Goal: Transaction & Acquisition: Purchase product/service

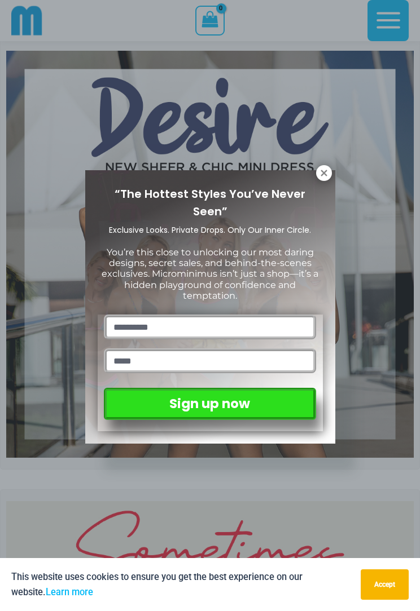
scroll to position [69, 0]
click at [324, 172] on icon at bounding box center [323, 173] width 6 height 6
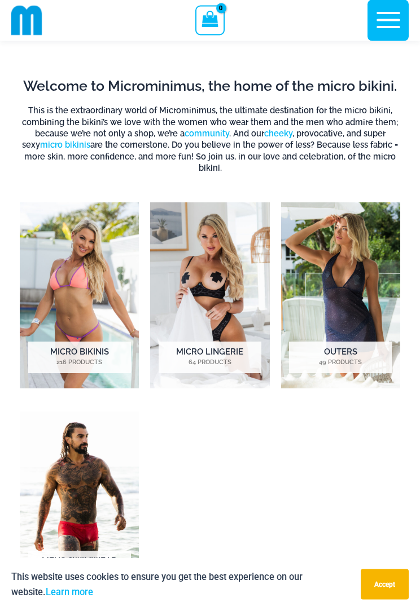
scroll to position [1014, 0]
click at [345, 273] on img "Visit product category Outers" at bounding box center [340, 295] width 119 height 186
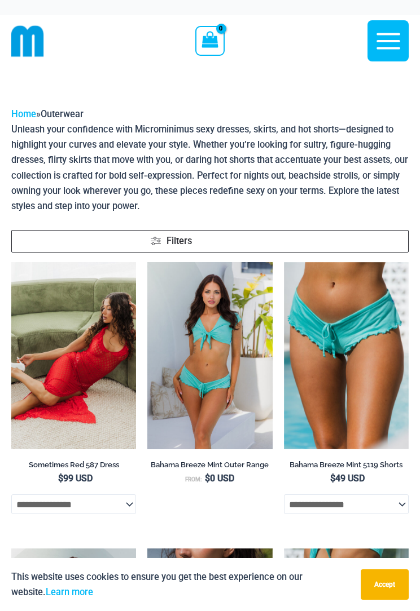
click at [11, 262] on img at bounding box center [11, 262] width 0 height 0
click at [30, 38] on img at bounding box center [27, 41] width 33 height 33
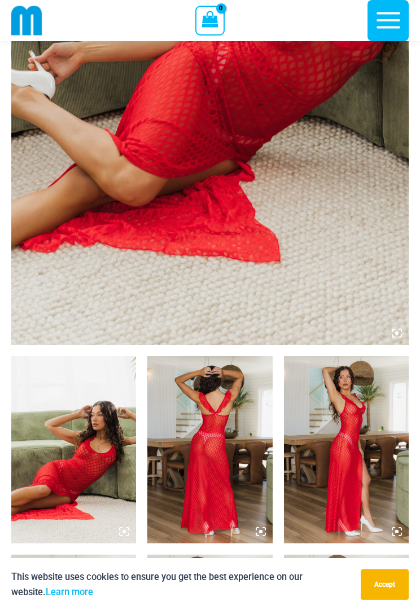
scroll to position [306, 0]
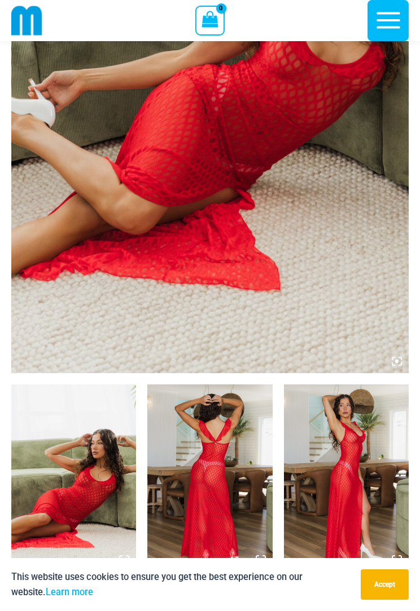
click at [314, 242] on img at bounding box center [209, 76] width 397 height 596
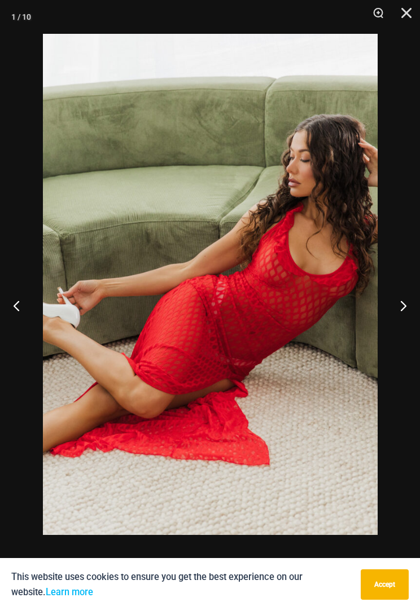
click at [408, 292] on button "Next" at bounding box center [398, 306] width 42 height 56
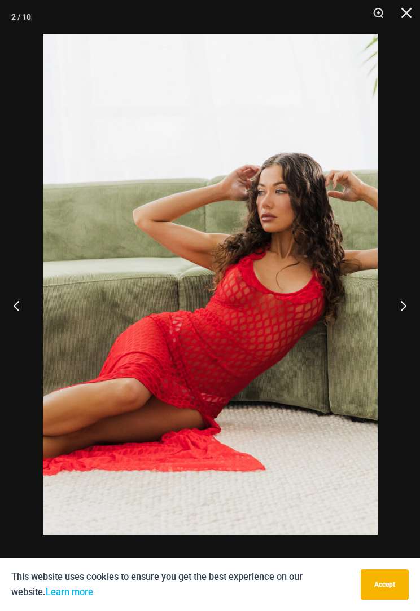
click at [398, 306] on button "Next" at bounding box center [398, 306] width 42 height 56
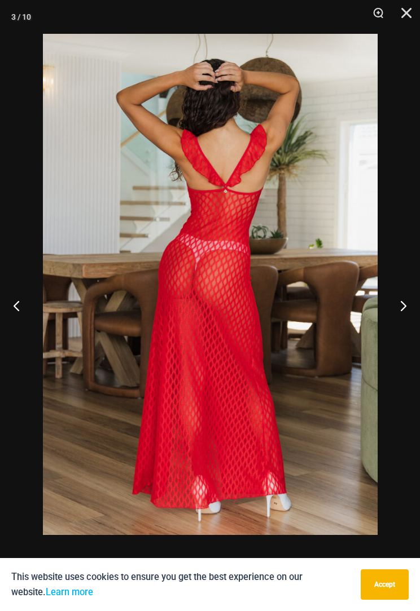
click at [399, 304] on button "Next" at bounding box center [398, 306] width 42 height 56
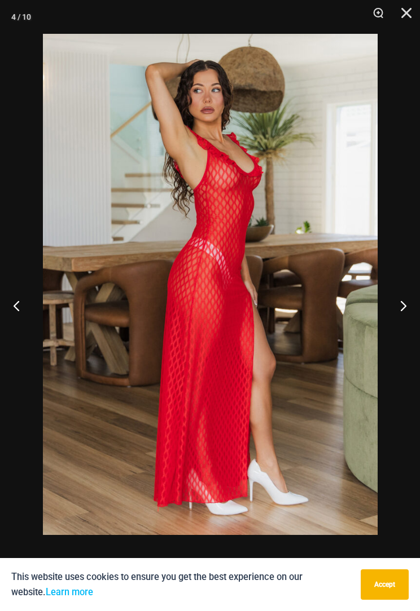
click at [393, 323] on button "Next" at bounding box center [398, 306] width 42 height 56
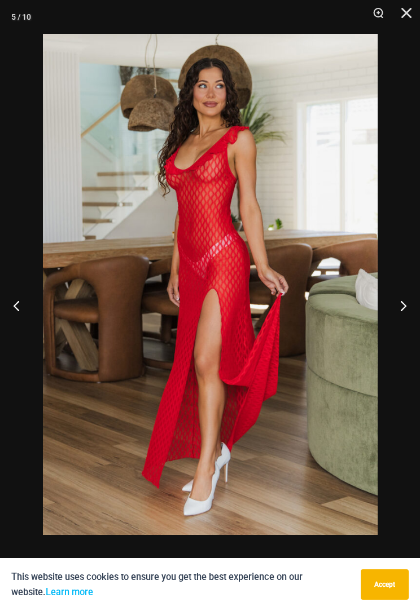
click at [396, 309] on button "Next" at bounding box center [398, 306] width 42 height 56
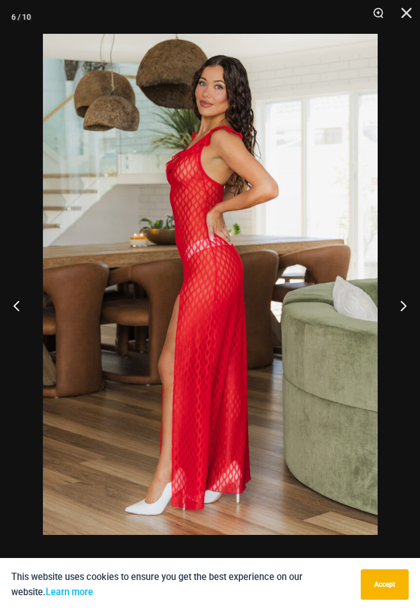
click at [397, 311] on button "Next" at bounding box center [398, 306] width 42 height 56
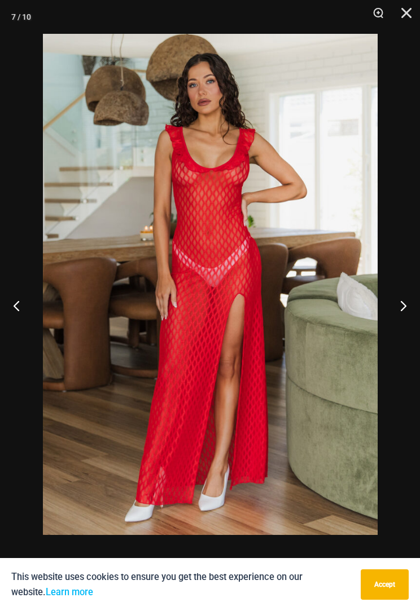
click at [397, 310] on button "Next" at bounding box center [398, 306] width 42 height 56
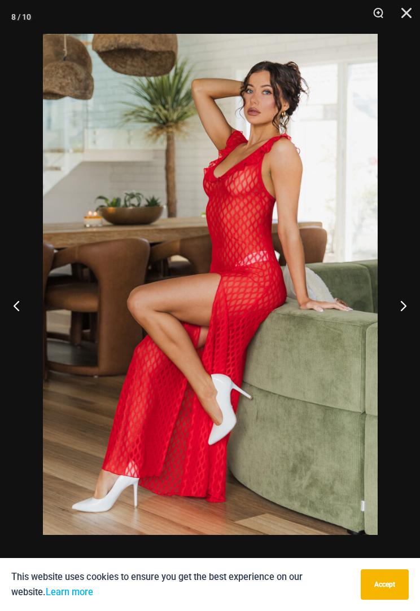
click at [393, 315] on button "Next" at bounding box center [398, 306] width 42 height 56
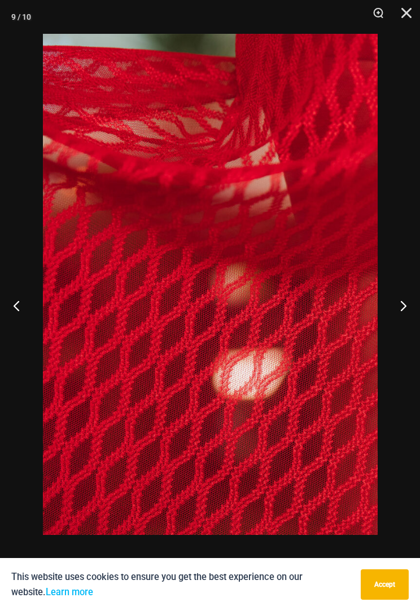
click at [396, 311] on button "Next" at bounding box center [398, 306] width 42 height 56
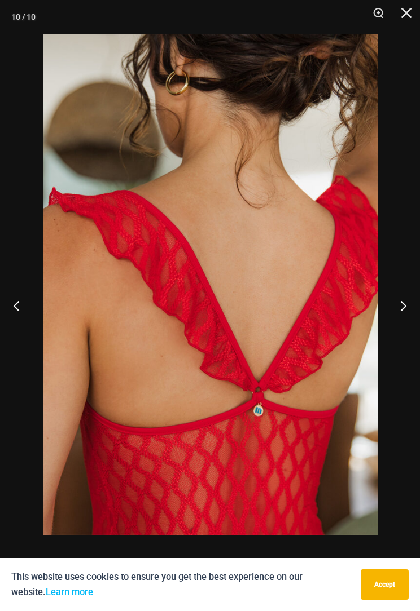
click at [395, 310] on button "Next" at bounding box center [398, 306] width 42 height 56
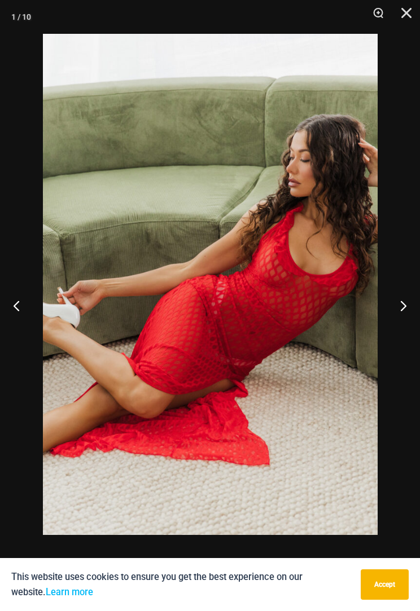
click at [396, 311] on button "Next" at bounding box center [398, 306] width 42 height 56
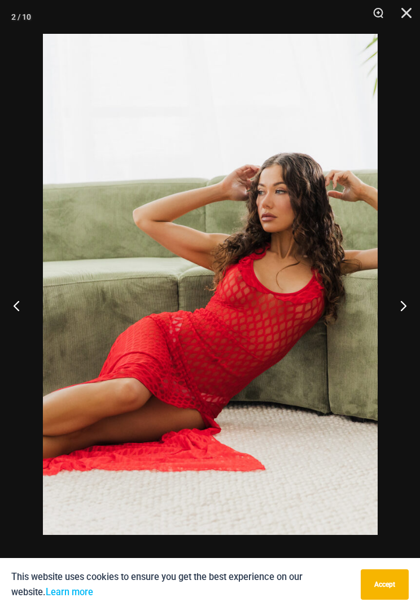
click at [395, 310] on button "Next" at bounding box center [398, 306] width 42 height 56
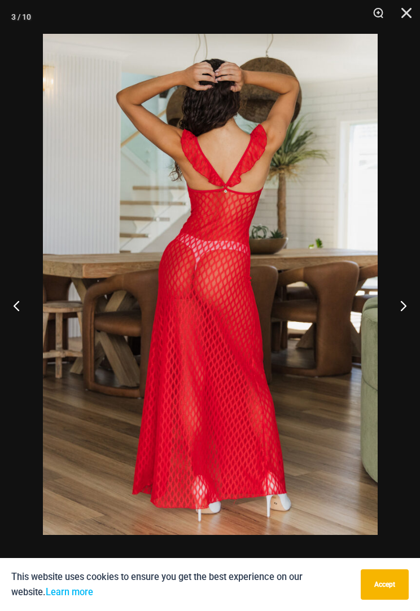
click at [407, 14] on button "Close" at bounding box center [402, 17] width 28 height 34
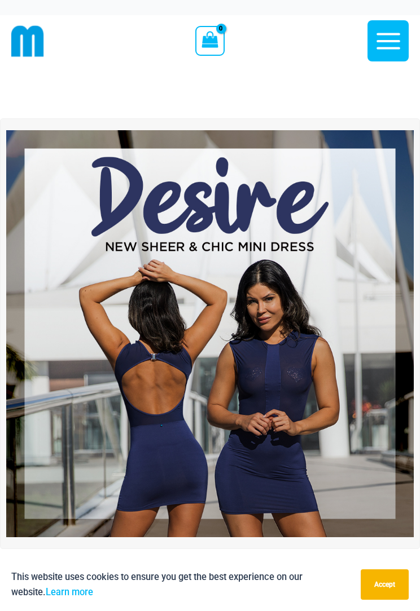
click at [296, 319] on img at bounding box center [209, 333] width 407 height 407
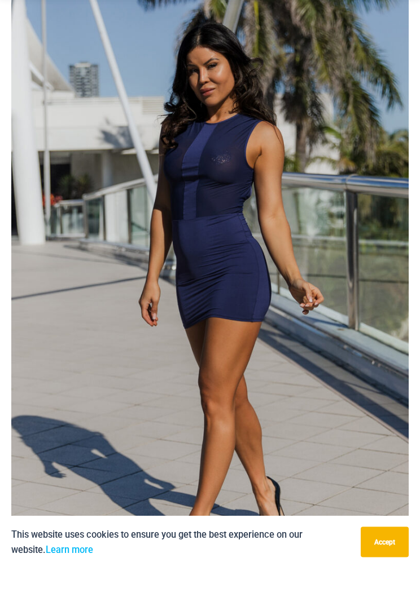
scroll to position [46, 0]
click at [377, 280] on img at bounding box center [209, 336] width 397 height 596
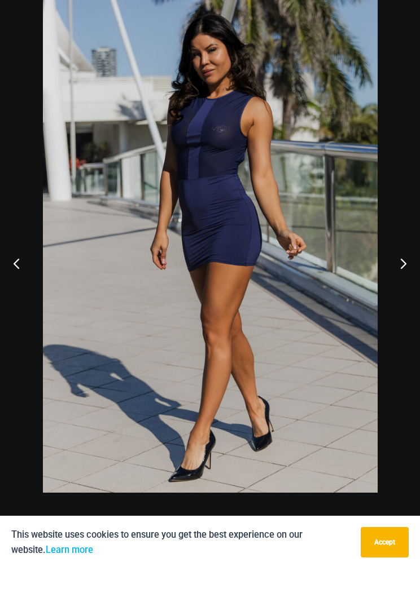
click at [394, 278] on button "Next" at bounding box center [398, 306] width 42 height 56
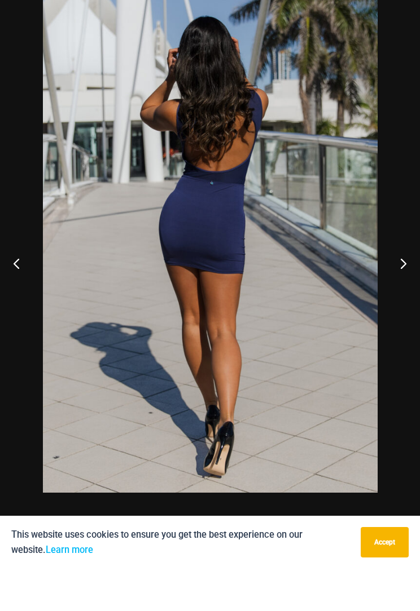
click at [389, 278] on button "Next" at bounding box center [398, 306] width 42 height 56
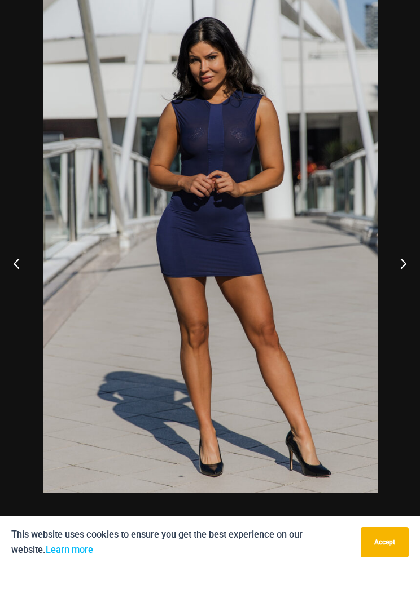
click at [399, 278] on button "Next" at bounding box center [398, 306] width 42 height 56
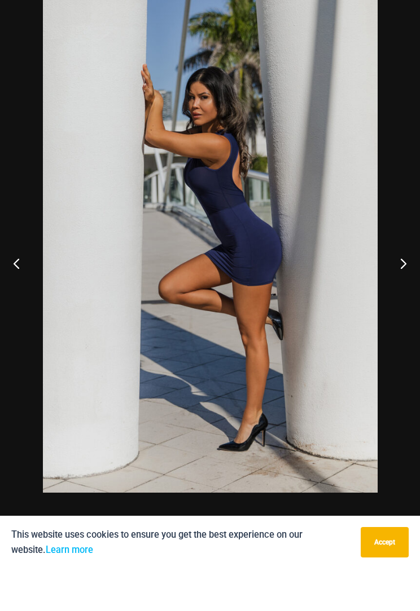
click at [399, 278] on button "Next" at bounding box center [398, 306] width 42 height 56
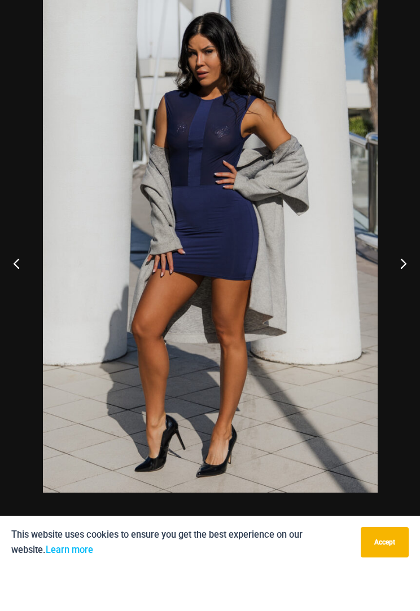
click at [402, 278] on button "Next" at bounding box center [398, 306] width 42 height 56
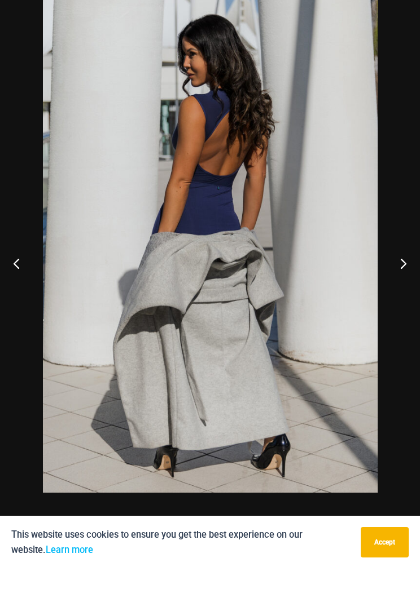
click at [398, 278] on button "Next" at bounding box center [398, 306] width 42 height 56
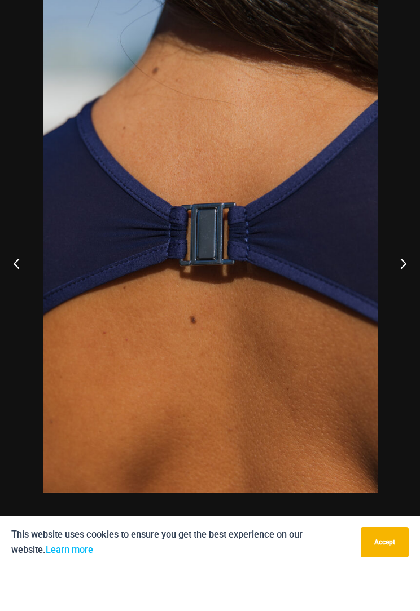
click at [400, 278] on button "Next" at bounding box center [398, 306] width 42 height 56
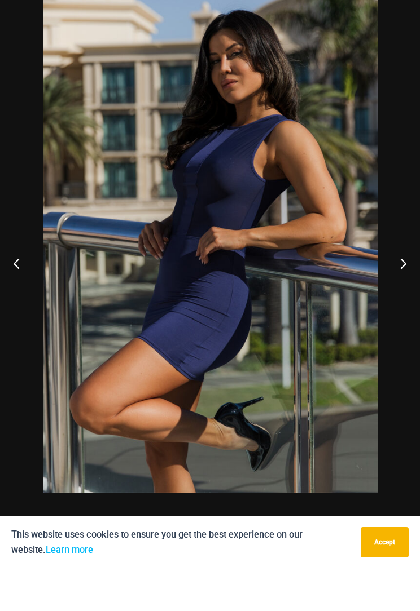
click at [398, 278] on button "Next" at bounding box center [398, 306] width 42 height 56
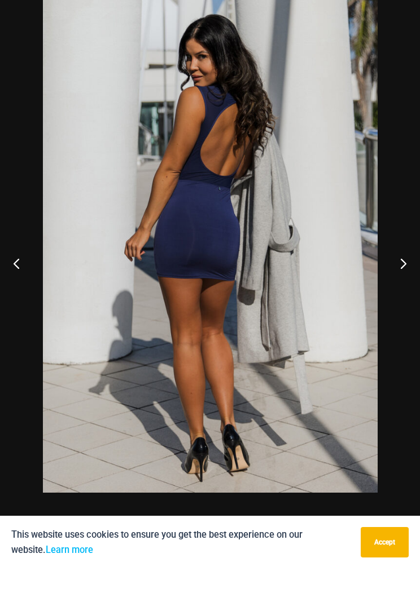
click at [401, 278] on button "Next" at bounding box center [398, 306] width 42 height 56
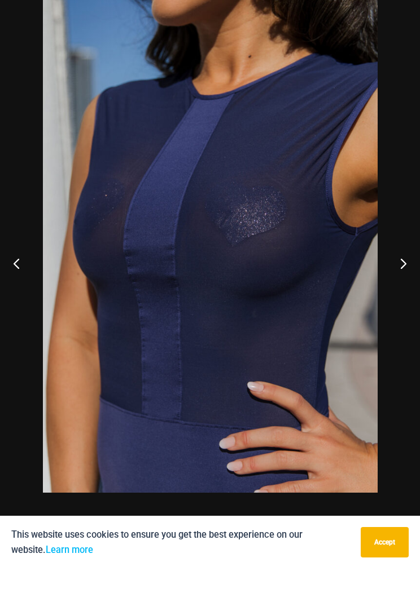
click at [398, 278] on button "Next" at bounding box center [398, 306] width 42 height 56
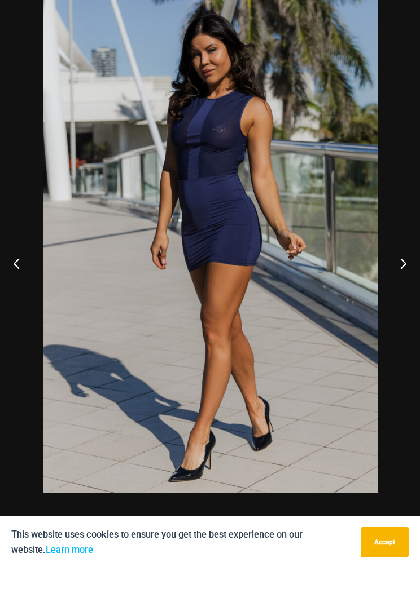
click at [400, 278] on button "Next" at bounding box center [398, 306] width 42 height 56
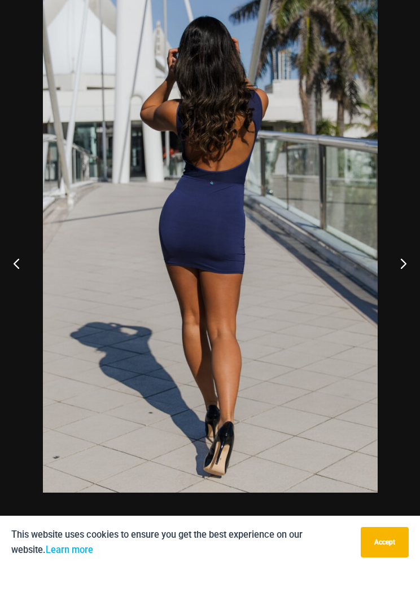
click at [398, 278] on button "Next" at bounding box center [398, 306] width 42 height 56
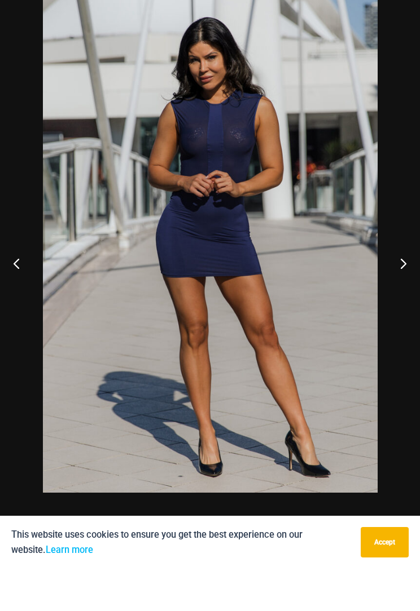
click at [398, 278] on button "Next" at bounding box center [398, 306] width 42 height 56
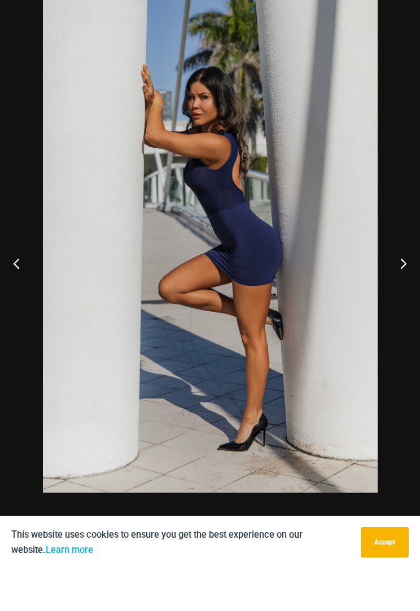
click at [397, 278] on button "Next" at bounding box center [398, 306] width 42 height 56
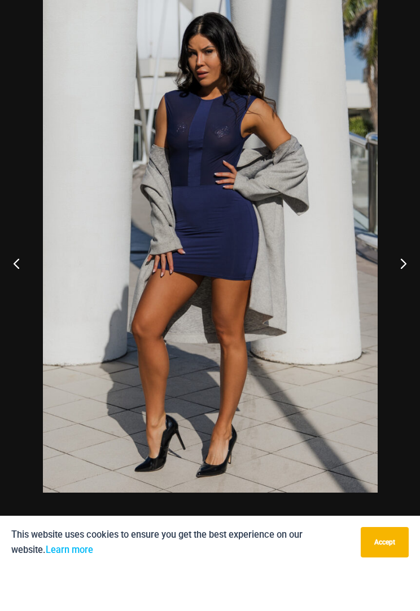
click at [398, 278] on button "Next" at bounding box center [398, 306] width 42 height 56
